Goal: Transaction & Acquisition: Purchase product/service

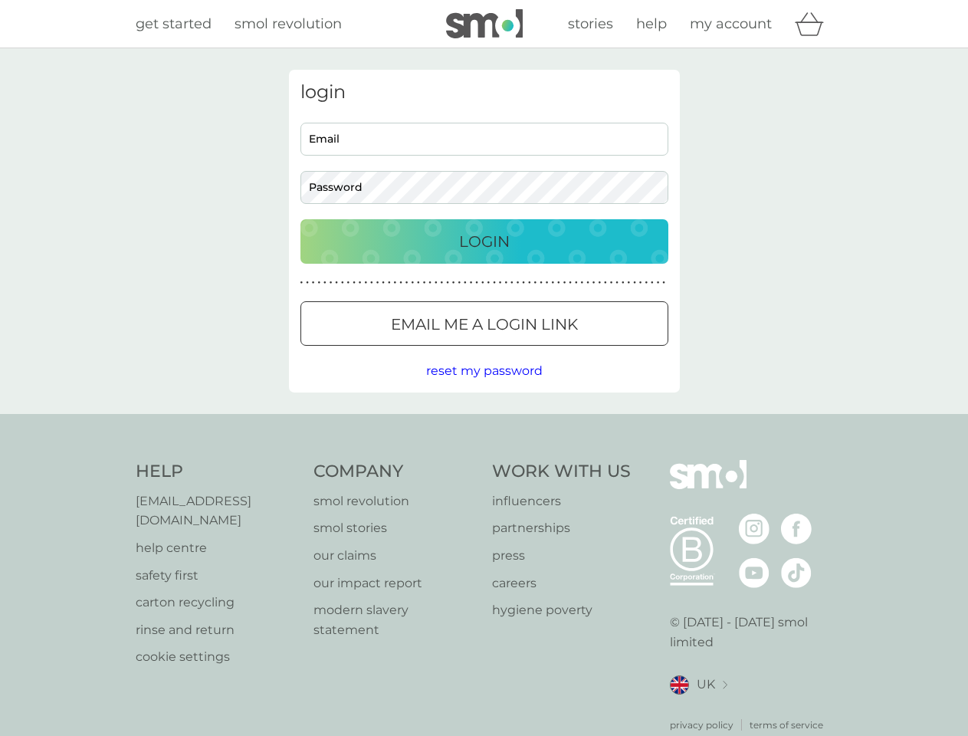
click at [814, 24] on icon "basket" at bounding box center [809, 24] width 29 height 24
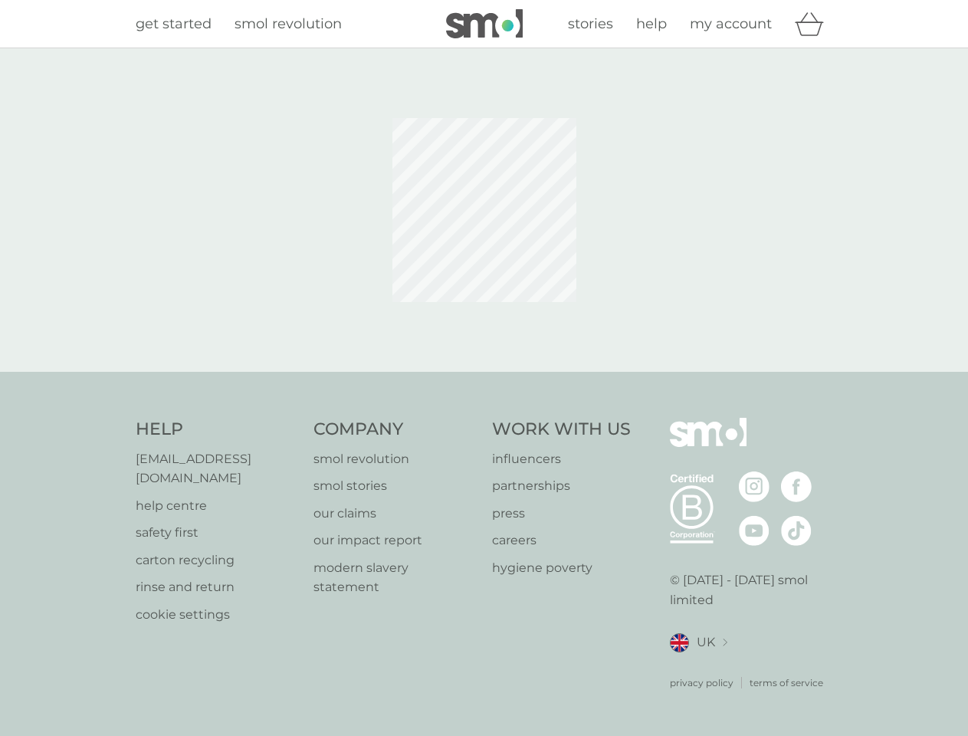
click at [698, 665] on div "privacy policy terms of service" at bounding box center [751, 671] width 163 height 38
